Goal: Register for event/course

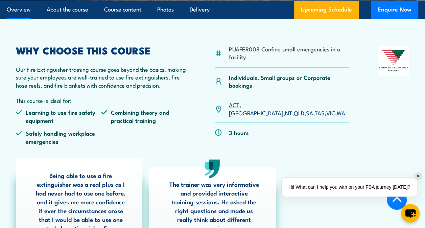
scroll to position [203, 0]
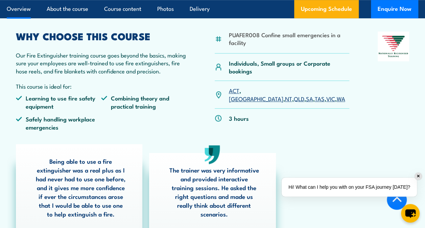
click at [337, 94] on link "WA" at bounding box center [341, 98] width 8 height 8
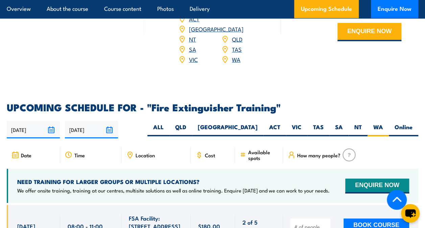
scroll to position [1038, 0]
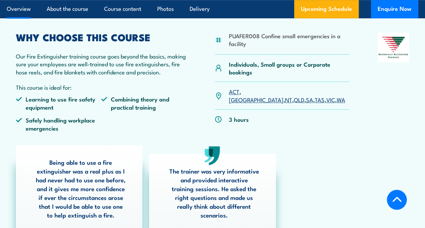
scroll to position [203, 0]
